Goal: Task Accomplishment & Management: Complete application form

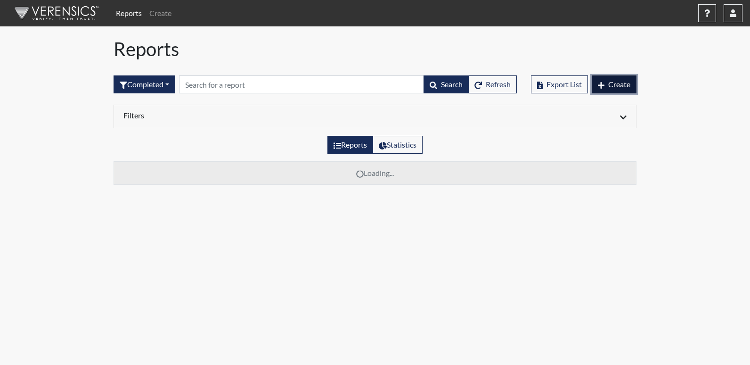
click at [619, 83] on span "Create" at bounding box center [620, 84] width 22 height 9
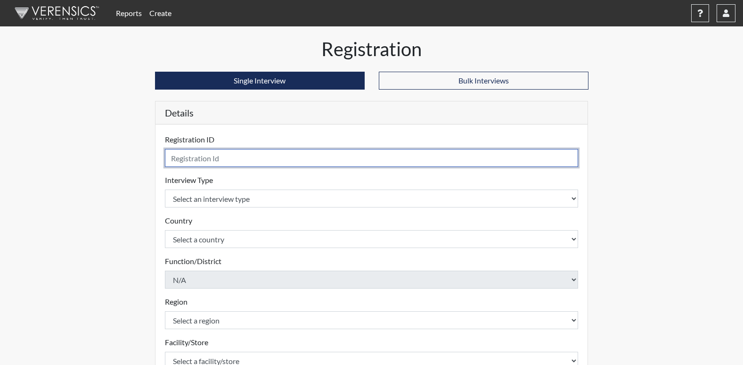
click at [223, 160] on input "text" at bounding box center [372, 158] width 414 height 18
type input "JJH9129"
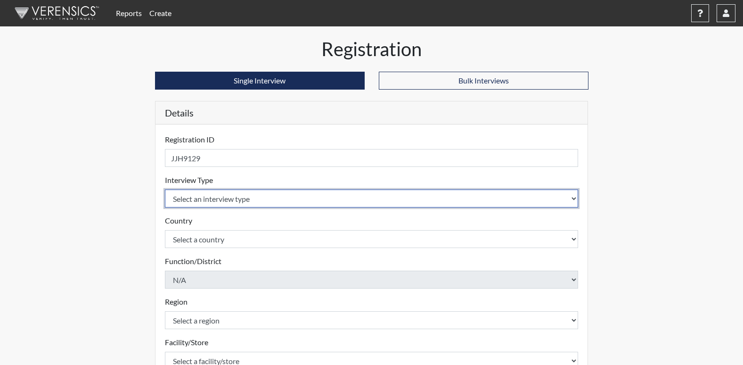
click at [203, 197] on body "Reports Create Help Center × Verensics Best Practices How to successfully use t…" at bounding box center [371, 182] width 743 height 365
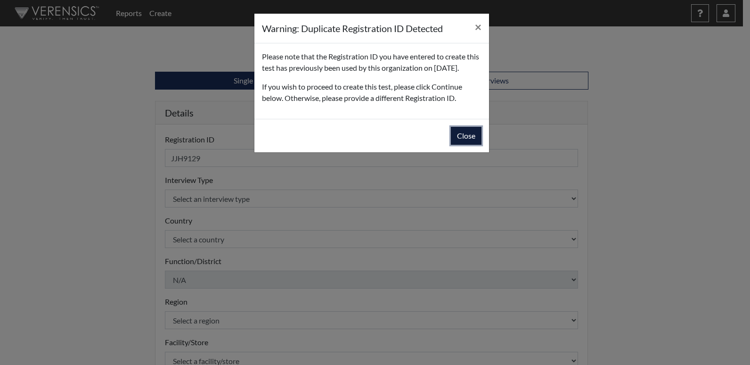
click at [464, 143] on button "Close" at bounding box center [466, 136] width 31 height 18
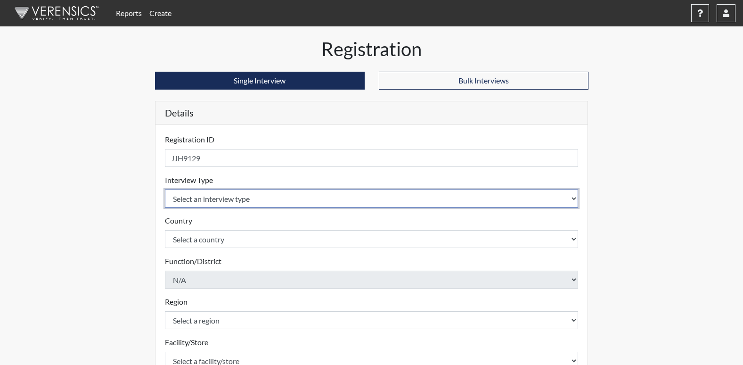
click at [218, 203] on select "Select an interview type Corrections Pre-Employment" at bounding box center [372, 198] width 414 height 18
click at [288, 201] on select "Select an interview type Corrections Pre-Employment" at bounding box center [372, 198] width 414 height 18
click at [575, 200] on select "Select an interview type Corrections Pre-Employment" at bounding box center [372, 198] width 414 height 18
select select "ff733e93-e1bf-11ea-9c9f-0eff0cf7eb8f"
click at [165, 189] on select "Select an interview type Corrections Pre-Employment" at bounding box center [372, 198] width 414 height 18
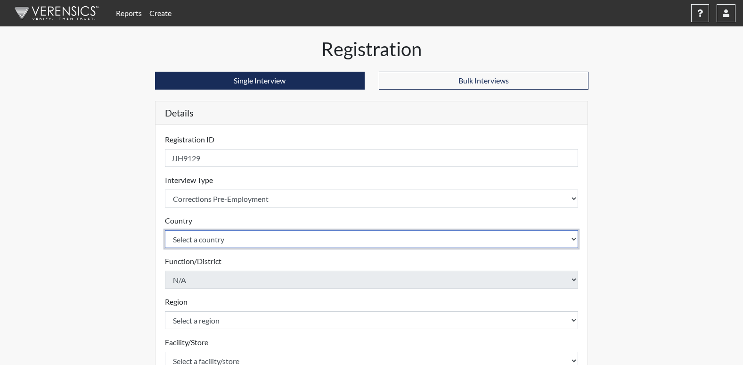
click at [244, 242] on select "Select a country [GEOGRAPHIC_DATA] [GEOGRAPHIC_DATA]" at bounding box center [372, 239] width 414 height 18
select select "united-states-of-[GEOGRAPHIC_DATA]"
click at [165, 230] on select "Select a country [GEOGRAPHIC_DATA] [GEOGRAPHIC_DATA]" at bounding box center [372, 239] width 414 height 18
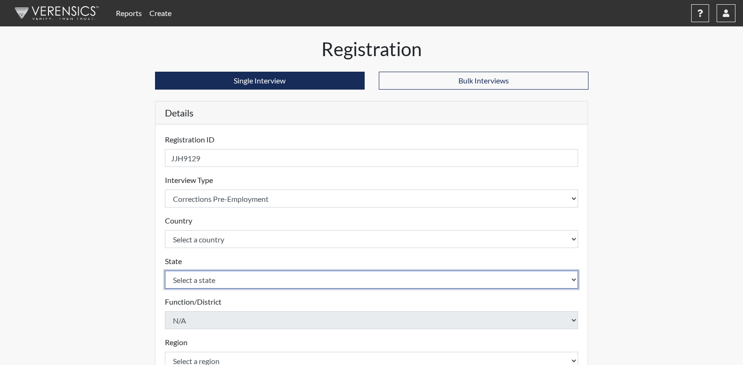
click at [219, 286] on select "Select a state [US_STATE] [US_STATE] [US_STATE] [US_STATE] [US_STATE] [US_STATE…" at bounding box center [372, 280] width 414 height 18
click at [573, 279] on select "Select a state [US_STATE] [US_STATE] [US_STATE] [US_STATE] [US_STATE] [US_STATE…" at bounding box center [372, 280] width 414 height 18
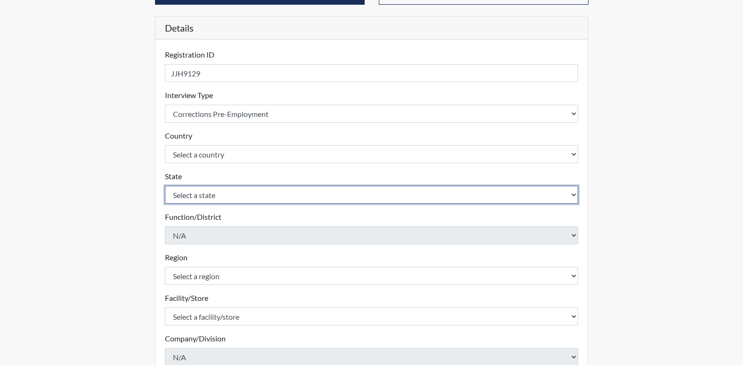
scroll to position [94, 0]
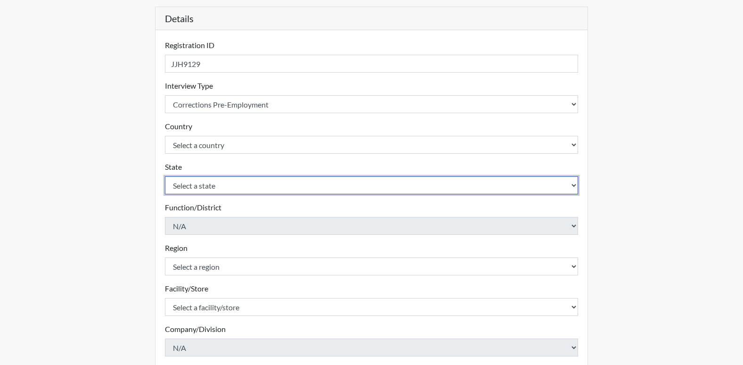
click at [573, 182] on select "Select a state [US_STATE] [US_STATE] [US_STATE] [US_STATE] [US_STATE] [US_STATE…" at bounding box center [372, 185] width 414 height 18
select select "GA"
click at [165, 176] on select "Select a state [US_STATE] [US_STATE] [US_STATE] [US_STATE] [US_STATE] [US_STATE…" at bounding box center [372, 185] width 414 height 18
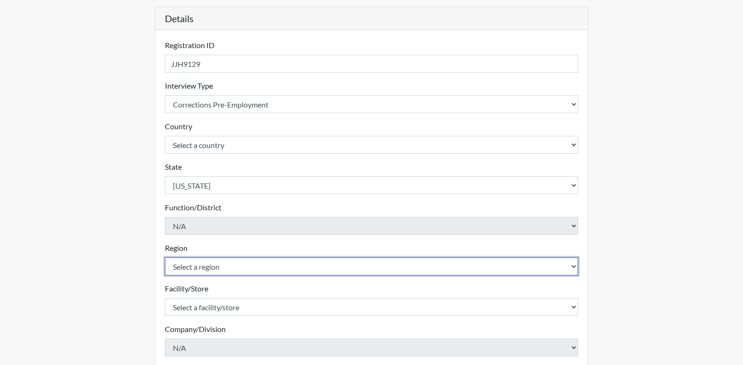
click at [191, 269] on select "Select a region [GEOGRAPHIC_DATA]" at bounding box center [372, 266] width 414 height 18
select select "8bdab1f8-09d2-48bf-ae6d-f2dae3084107"
click at [165, 257] on select "Select a region [GEOGRAPHIC_DATA]" at bounding box center [372, 266] width 414 height 18
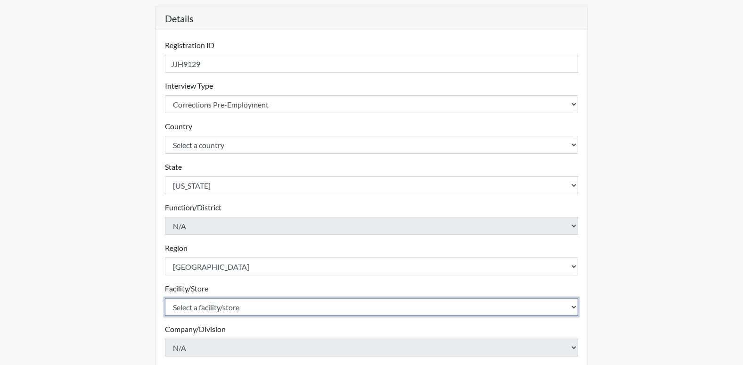
click at [202, 310] on select "Select a facility/store [US_STATE][GEOGRAPHIC_DATA]" at bounding box center [372, 307] width 414 height 18
select select "fe407943-bc9d-4ba8-82b2-0fc87c71e18f"
click at [165, 298] on select "Select a facility/store [US_STATE][GEOGRAPHIC_DATA]" at bounding box center [372, 307] width 414 height 18
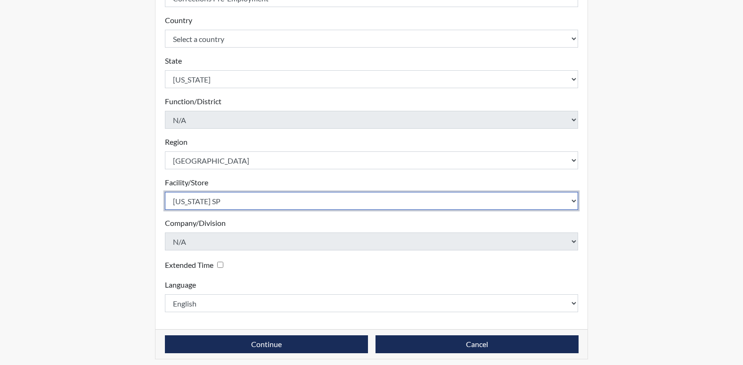
scroll to position [206, 0]
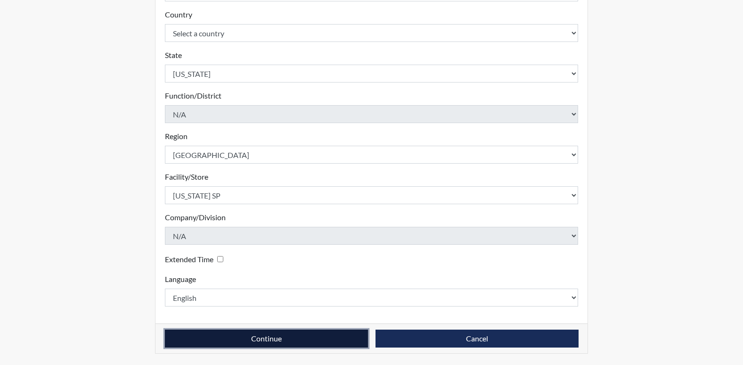
click at [265, 341] on button "Continue" at bounding box center [266, 338] width 203 height 18
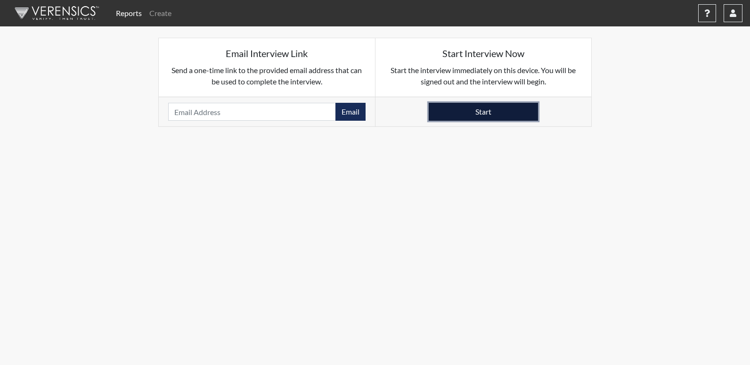
click at [488, 110] on button "Start" at bounding box center [483, 112] width 109 height 18
